Goal: Information Seeking & Learning: Learn about a topic

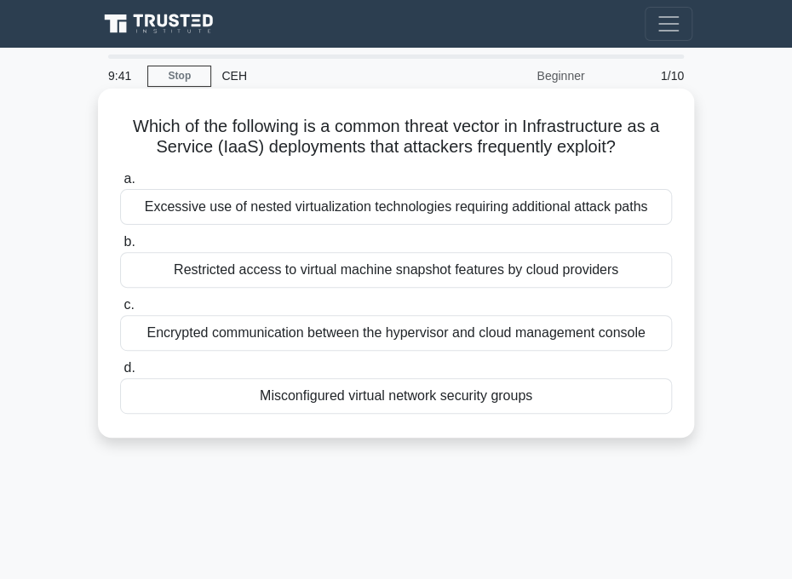
click at [238, 203] on div "Excessive use of nested virtualization technologies requiring additional attack…" at bounding box center [396, 207] width 552 height 36
click at [120, 185] on input "a. Excessive use of nested virtualization technologies requiring additional att…" at bounding box center [120, 179] width 0 height 11
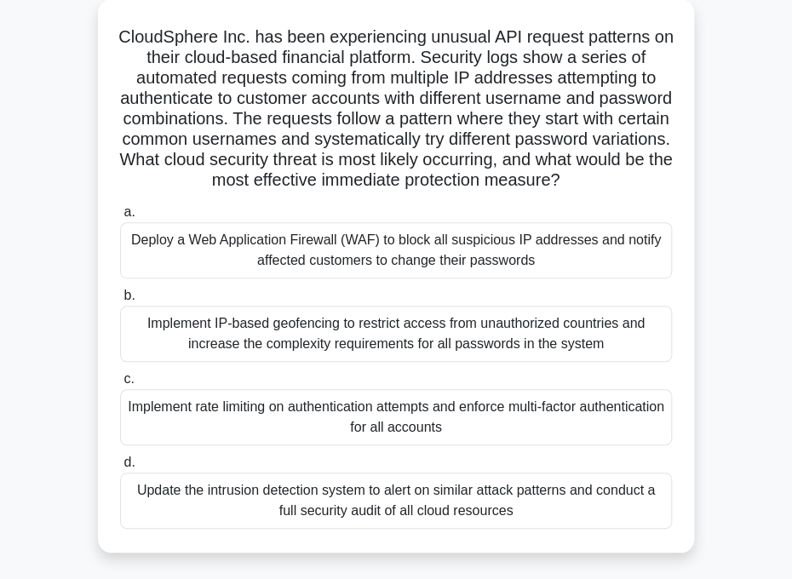
scroll to position [180, 0]
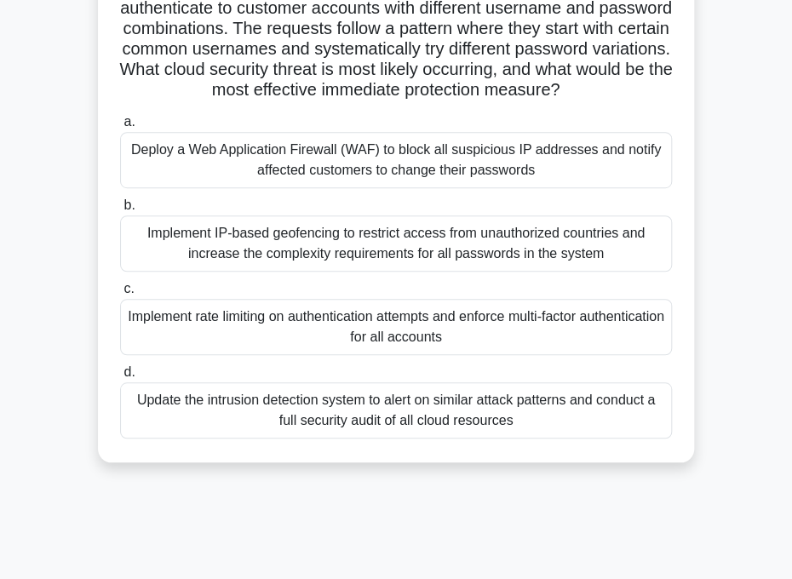
click at [356, 159] on div "Deploy a Web Application Firewall (WAF) to block all suspicious IP addresses an…" at bounding box center [396, 160] width 552 height 56
click at [120, 128] on input "a. Deploy a Web Application Firewall (WAF) to block all suspicious IP addresses…" at bounding box center [120, 122] width 0 height 11
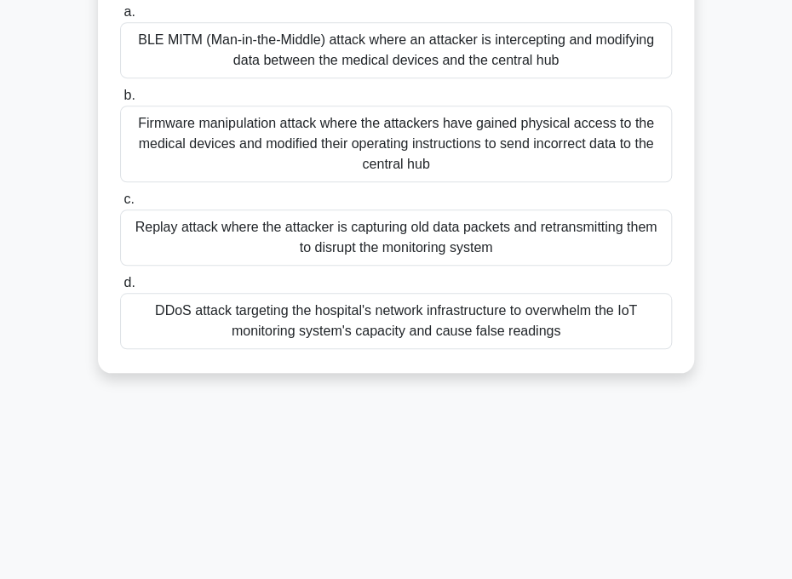
scroll to position [269, 0]
click at [415, 319] on div "DDoS attack targeting the hospital's network infrastructure to overwhelm the Io…" at bounding box center [396, 321] width 552 height 56
click at [120, 289] on input "d. DDoS attack targeting the hospital's network infrastructure to overwhelm the…" at bounding box center [120, 283] width 0 height 11
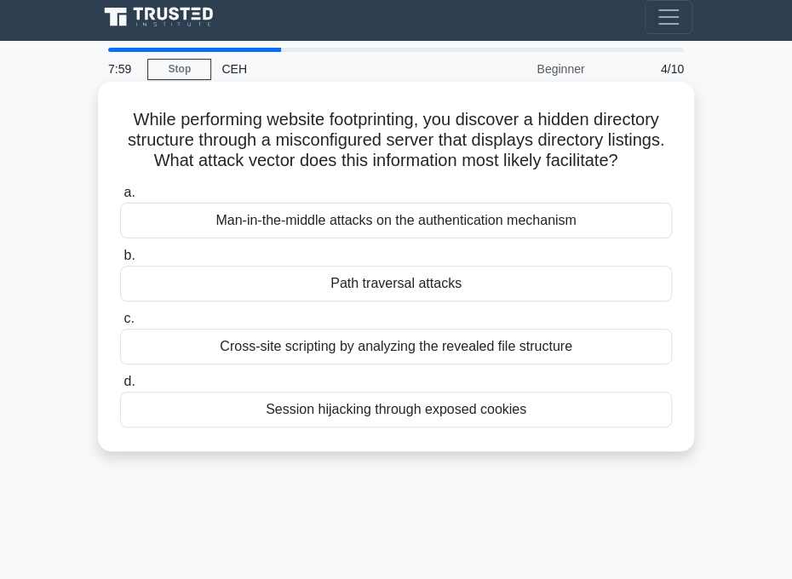
scroll to position [0, 0]
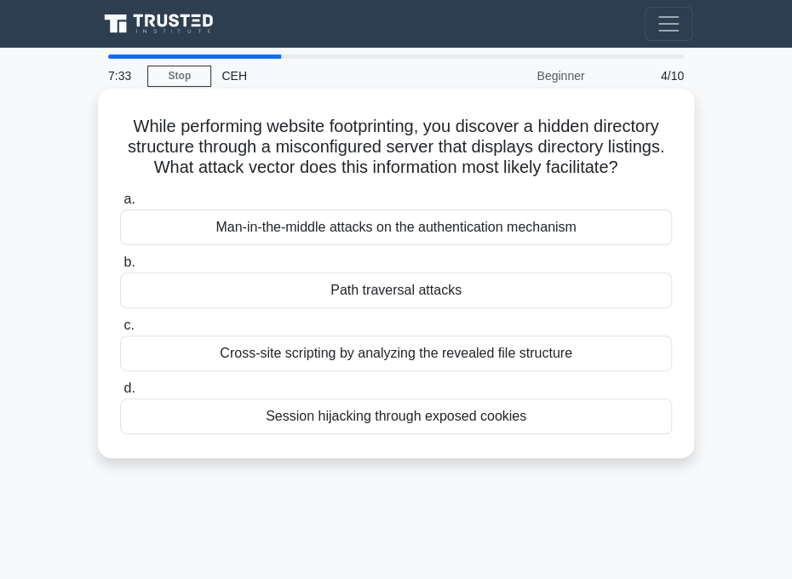
click at [326, 361] on div "Cross-site scripting by analyzing the revealed file structure" at bounding box center [396, 354] width 552 height 36
click at [120, 331] on input "c. Cross-site scripting by analyzing the revealed file structure" at bounding box center [120, 325] width 0 height 11
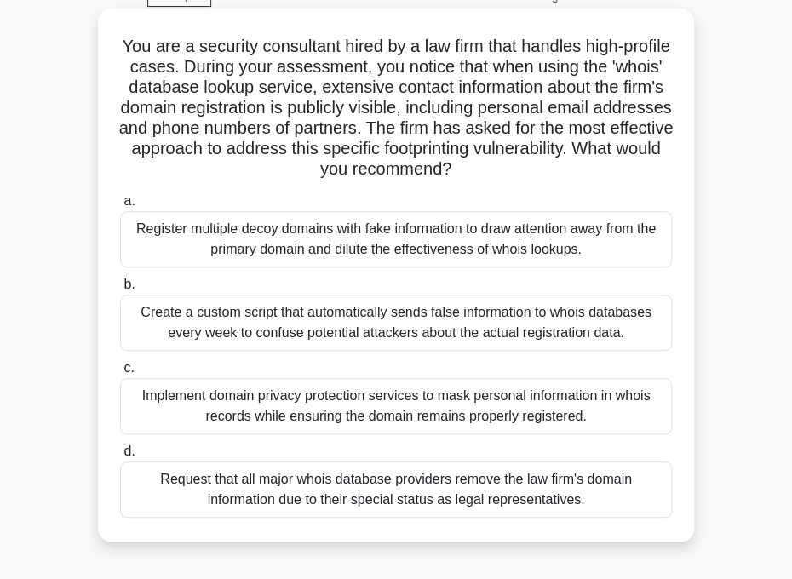
scroll to position [89, 0]
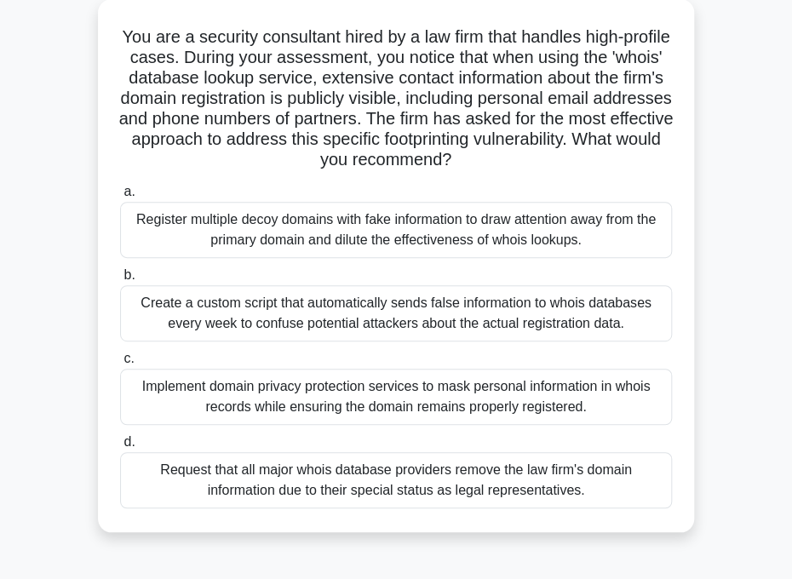
click at [384, 479] on div "Request that all major whois database providers remove the law firm's domain in…" at bounding box center [396, 480] width 552 height 56
click at [120, 448] on input "d. Request that all major whois database providers remove the law firm's domain…" at bounding box center [120, 442] width 0 height 11
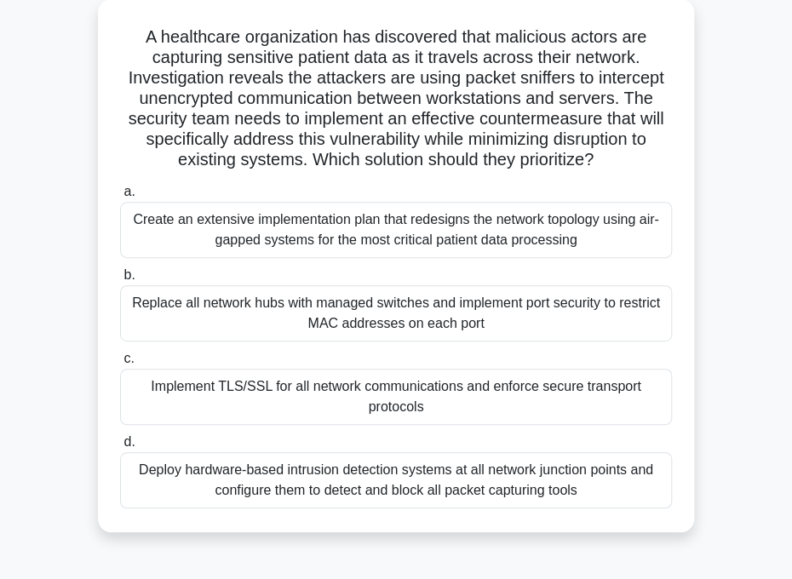
click at [585, 397] on div "Implement TLS/SSL for all network communications and enforce secure transport p…" at bounding box center [396, 397] width 552 height 56
click at [588, 397] on div "Implement TLS/SSL for all network communications and enforce secure transport p…" at bounding box center [396, 397] width 552 height 56
click at [120, 365] on input "c. Implement TLS/SSL for all network communications and enforce secure transpor…" at bounding box center [120, 359] width 0 height 11
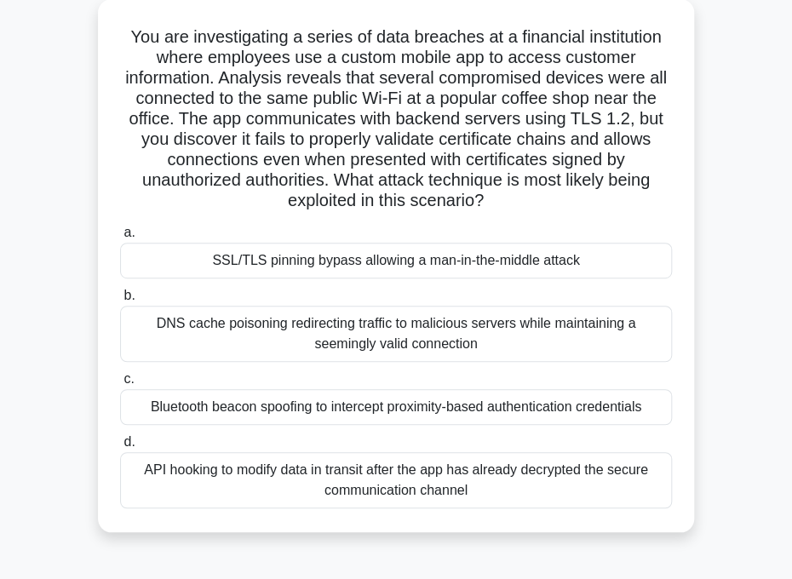
click at [527, 321] on div "DNS cache poisoning redirecting traffic to malicious servers while maintaining …" at bounding box center [396, 334] width 552 height 56
click at [120, 302] on input "b. DNS cache poisoning redirecting traffic to malicious servers while maintaini…" at bounding box center [120, 296] width 0 height 11
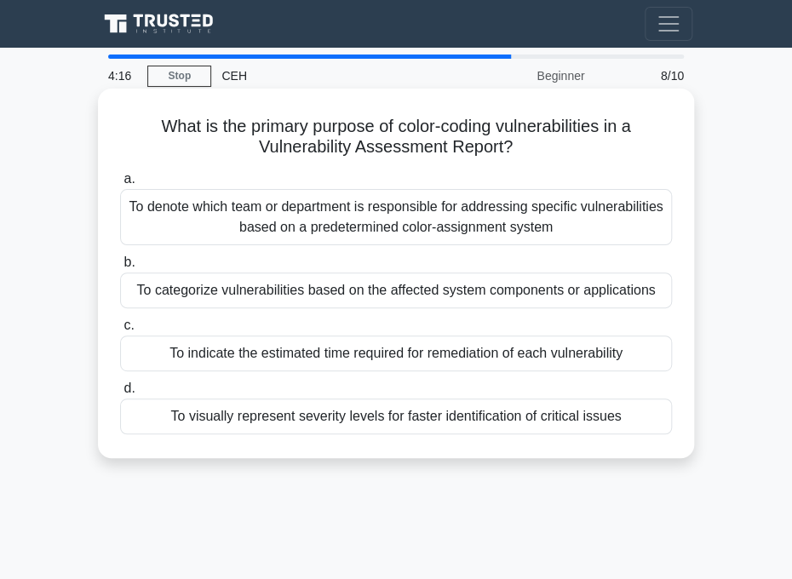
scroll to position [0, 0]
click at [543, 285] on div "To categorize vulnerabilities based on the affected system components or applic…" at bounding box center [396, 291] width 552 height 36
click at [120, 268] on input "b. To categorize vulnerabilities based on the affected system components or app…" at bounding box center [120, 262] width 0 height 11
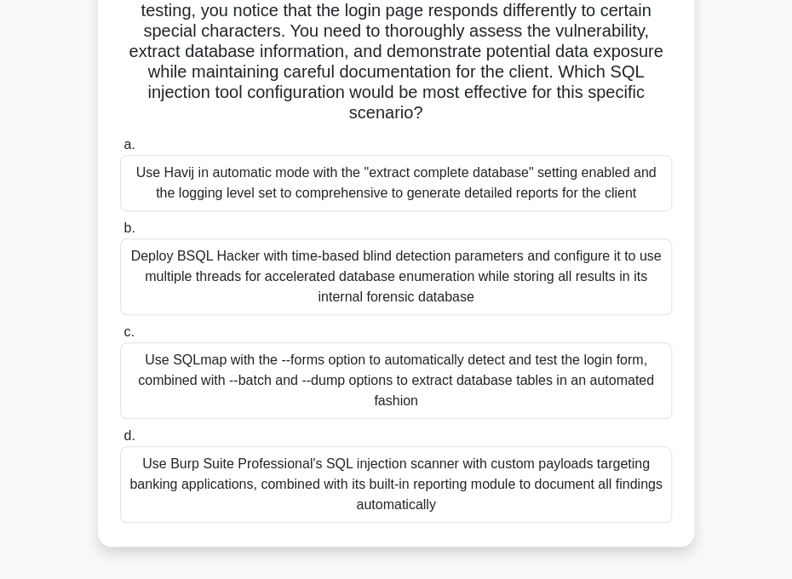
scroll to position [180, 0]
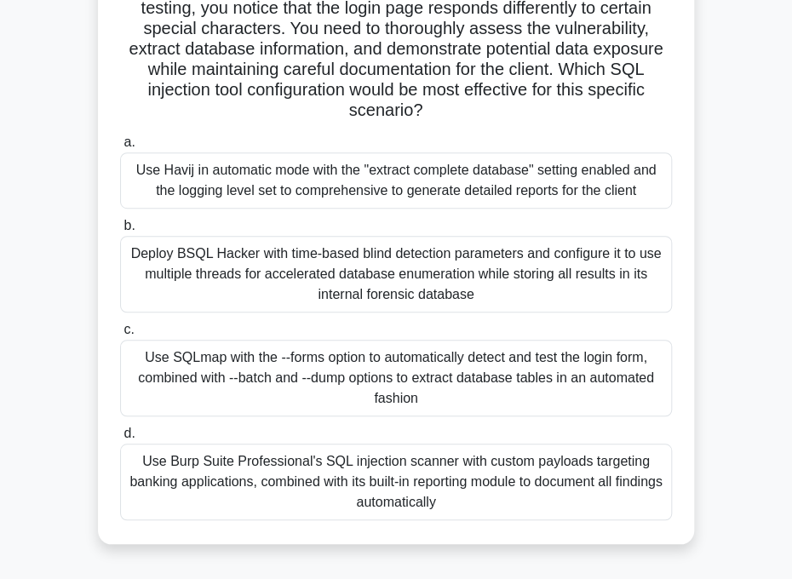
click at [351, 363] on div "Use SQLmap with the --forms option to automatically detect and test the login f…" at bounding box center [396, 378] width 552 height 77
click at [120, 336] on input "c. Use SQLmap with the --forms option to automatically detect and test the logi…" at bounding box center [120, 330] width 0 height 11
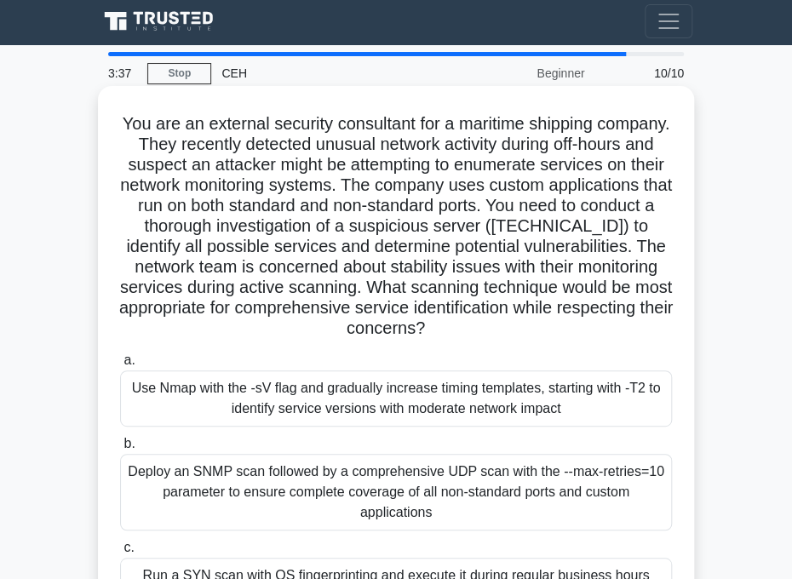
scroll to position [0, 0]
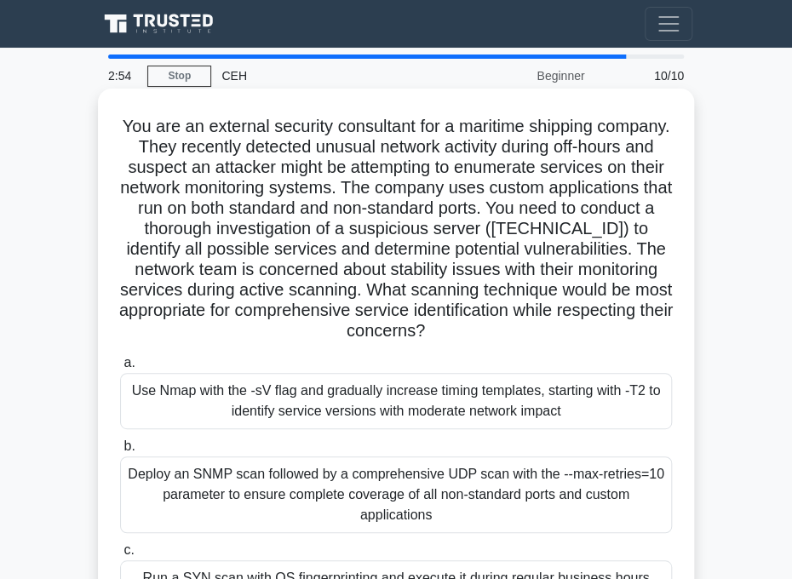
click at [387, 397] on div "Use Nmap with the -sV flag and gradually increase timing templates, starting wi…" at bounding box center [396, 401] width 552 height 56
click at [120, 369] on input "a. Use Nmap with the -sV flag and gradually increase timing templates, starting…" at bounding box center [120, 363] width 0 height 11
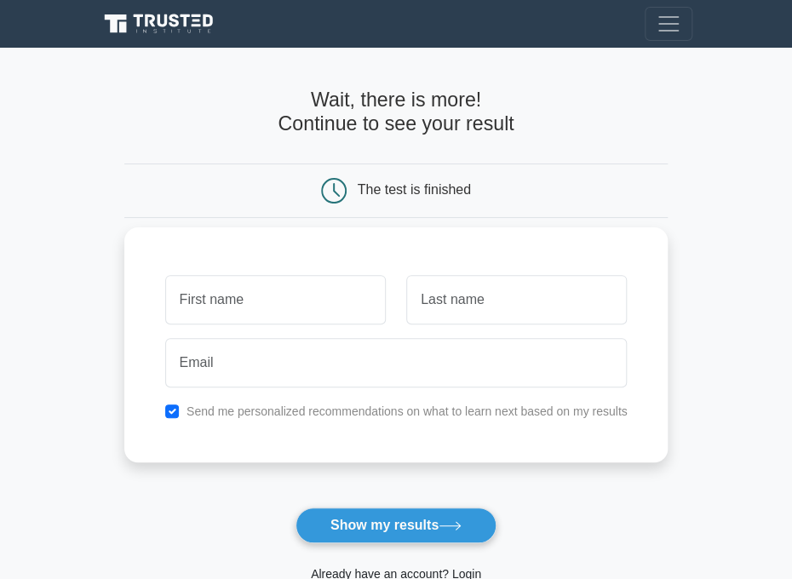
click at [324, 300] on input "text" at bounding box center [275, 299] width 221 height 49
type input "Saningo"
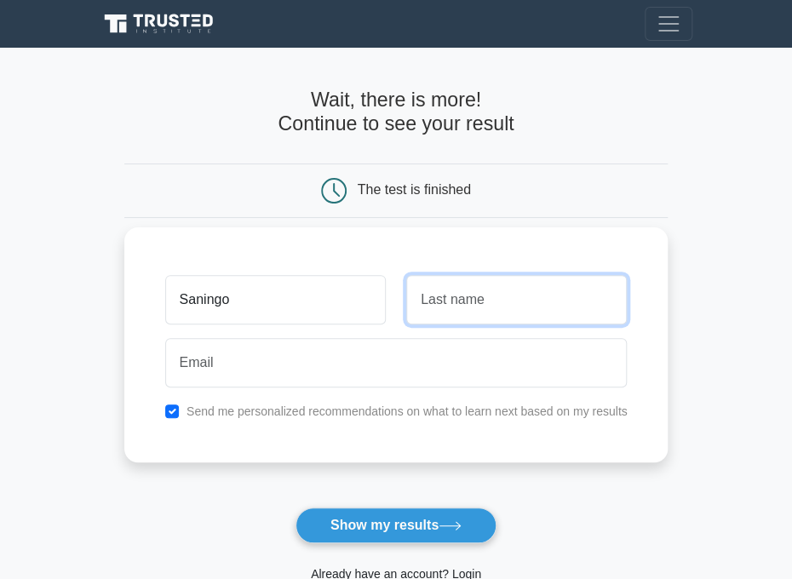
click at [597, 288] on input "text" at bounding box center [516, 299] width 221 height 49
type input "Thomas"
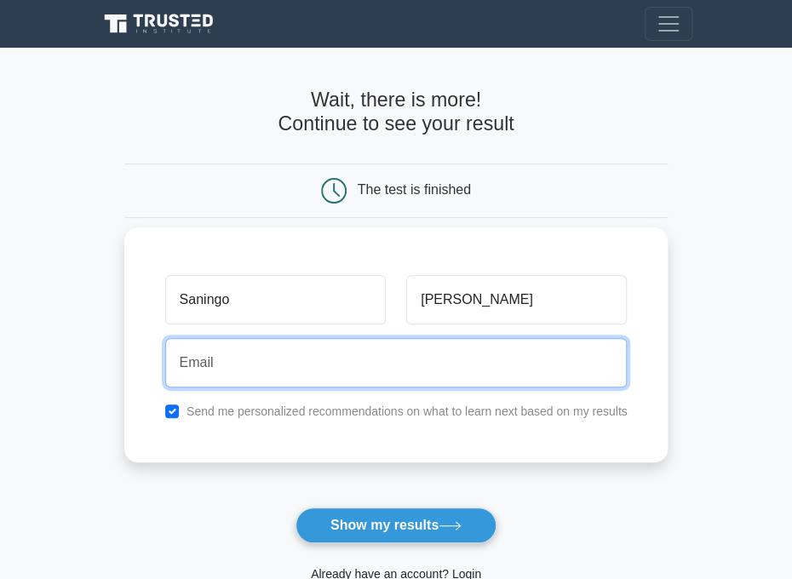
click at [435, 343] on input "email" at bounding box center [396, 362] width 463 height 49
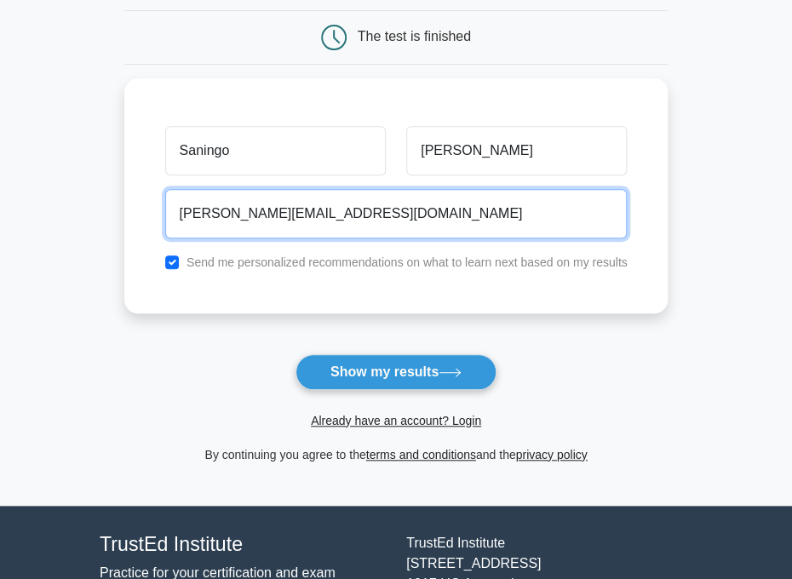
scroll to position [180, 0]
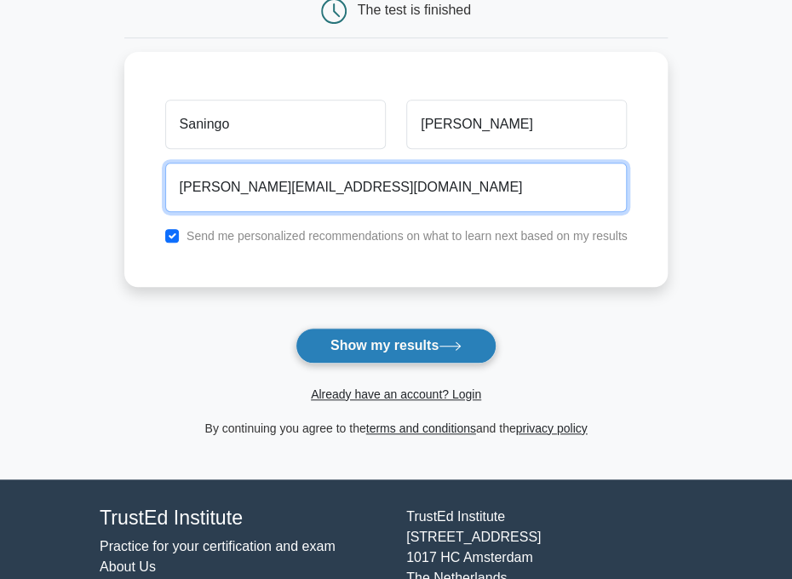
type input "thomas@icloud.com"
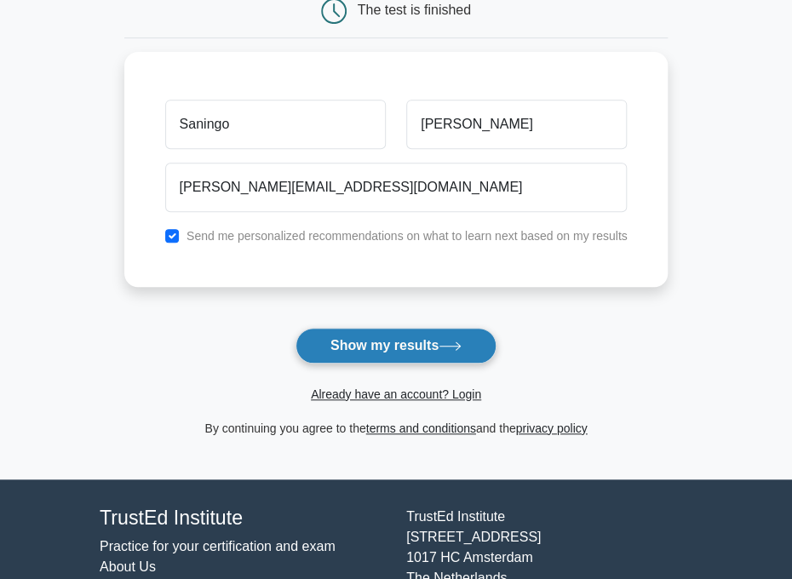
click at [390, 349] on button "Show my results" at bounding box center [396, 346] width 201 height 36
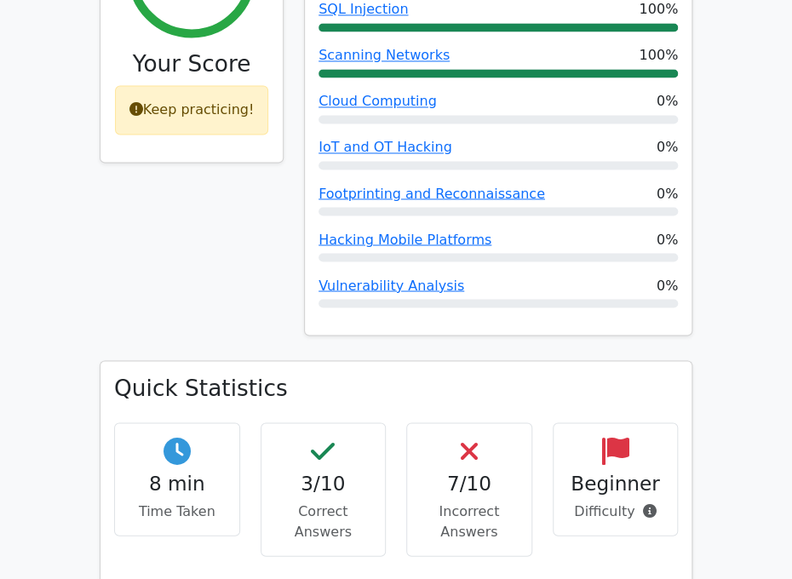
scroll to position [810, 0]
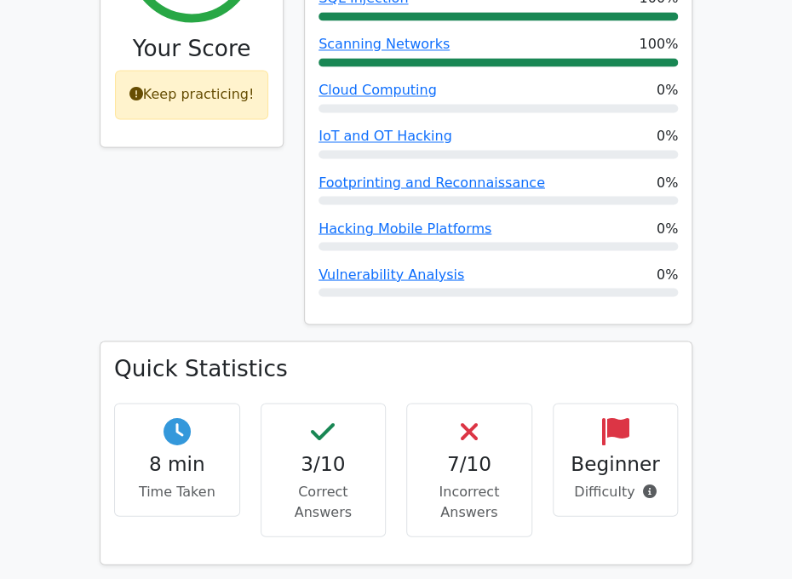
click at [601, 452] on h4 "Beginner" at bounding box center [616, 464] width 97 height 24
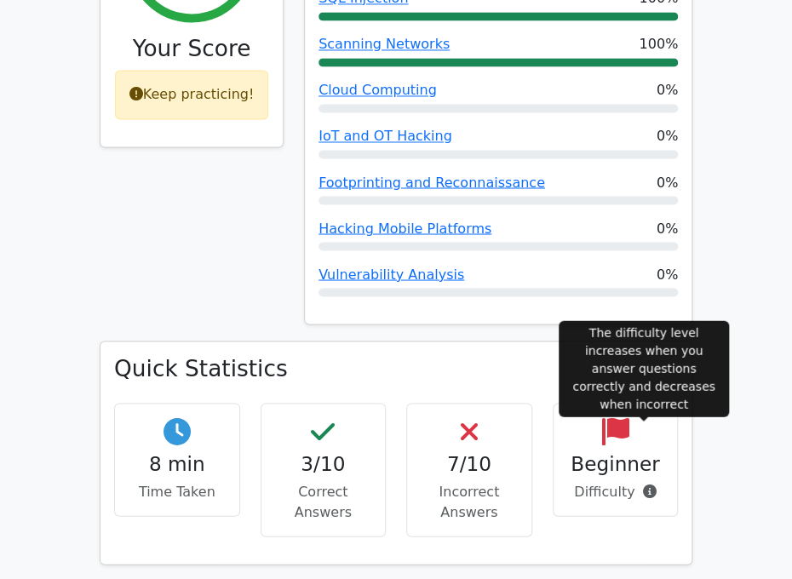
click at [646, 484] on icon at bounding box center [649, 491] width 14 height 14
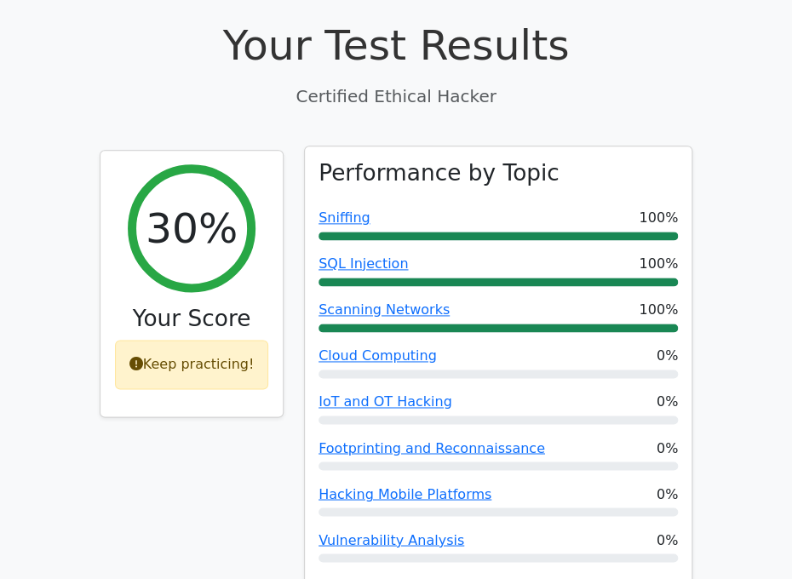
scroll to position [521, 0]
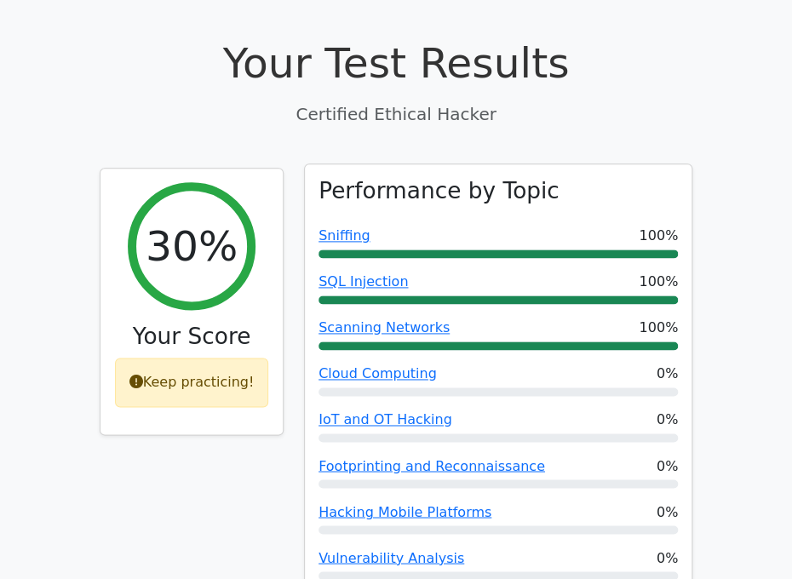
click at [596, 300] on div "Performance by Topic Sniffing 100% SQL Injection 100% Scanning Networks 100% Cl…" at bounding box center [498, 385] width 387 height 443
click at [398, 550] on link "Vulnerability Analysis" at bounding box center [392, 558] width 146 height 16
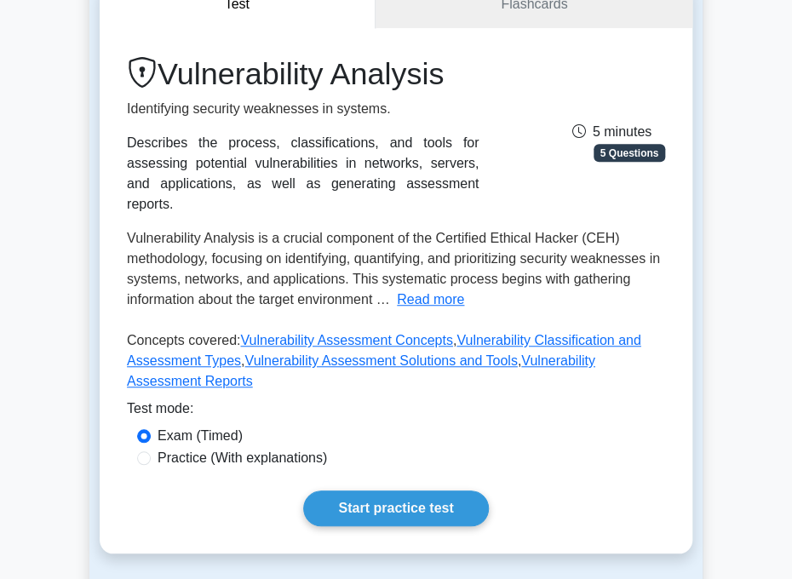
scroll to position [180, 0]
